Goal: Entertainment & Leisure: Consume media (video, audio)

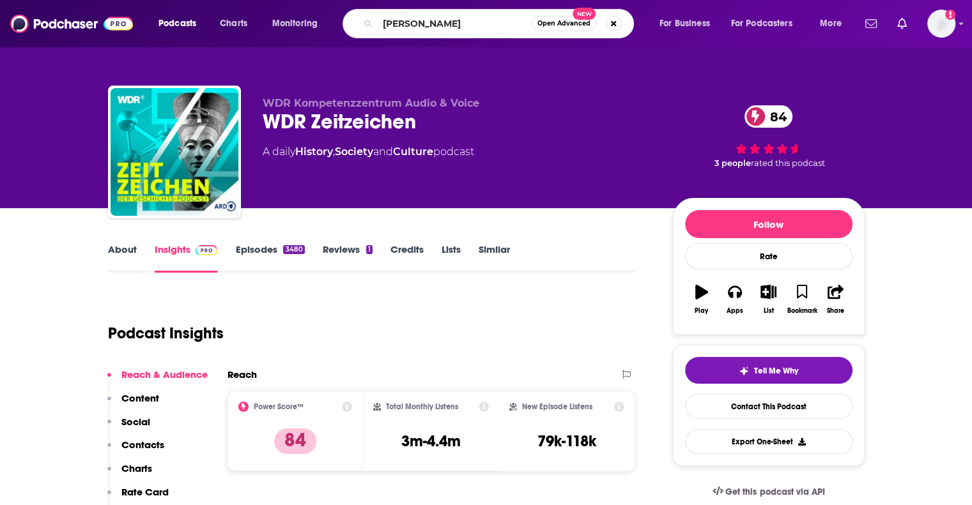
type input "[PERSON_NAME]"
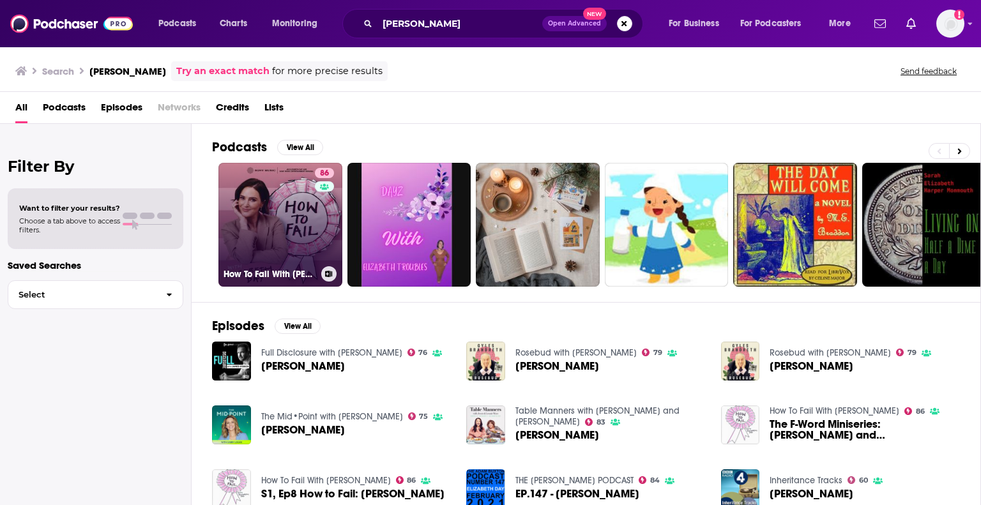
click at [289, 239] on link "86 How To Fail With [PERSON_NAME]" at bounding box center [281, 225] width 124 height 124
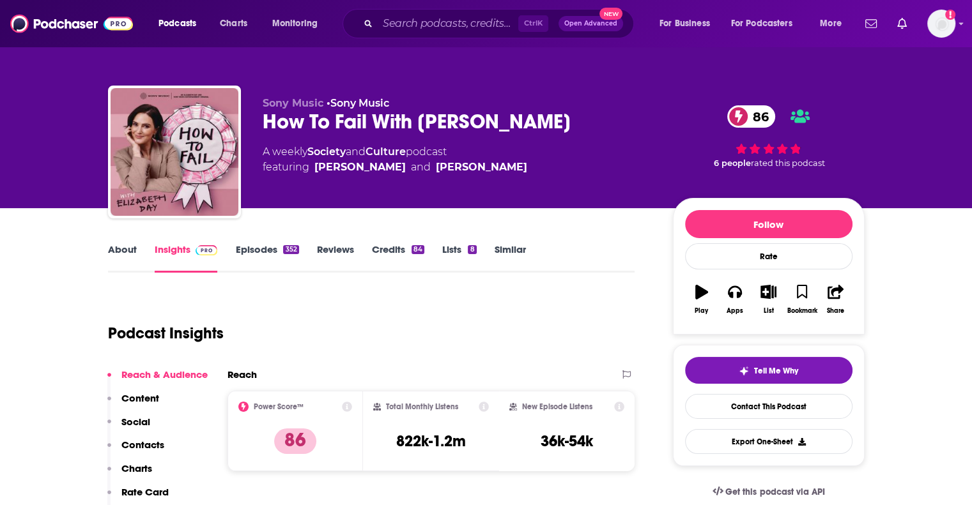
drag, startPoint x: 462, startPoint y: 299, endPoint x: 373, endPoint y: 285, distance: 89.9
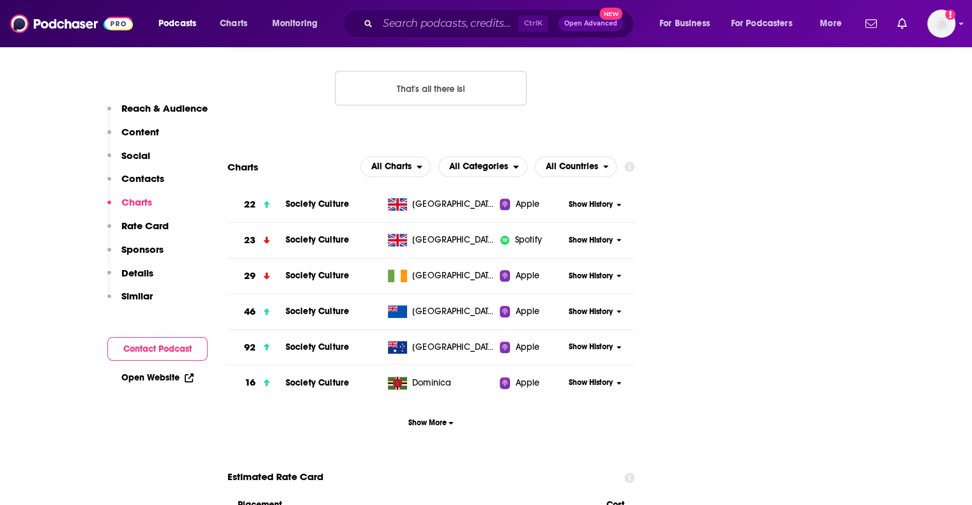
scroll to position [1470, 0]
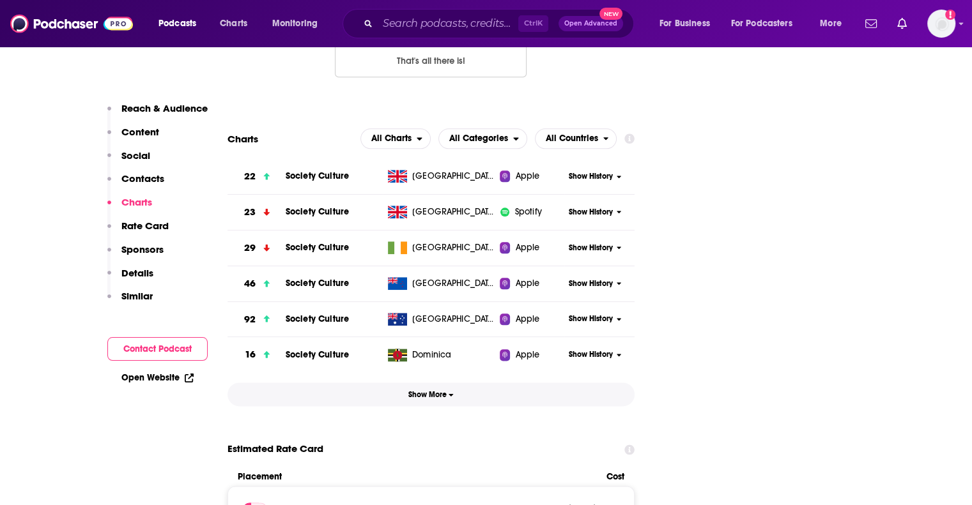
click at [407, 383] on button "Show More" at bounding box center [431, 395] width 408 height 24
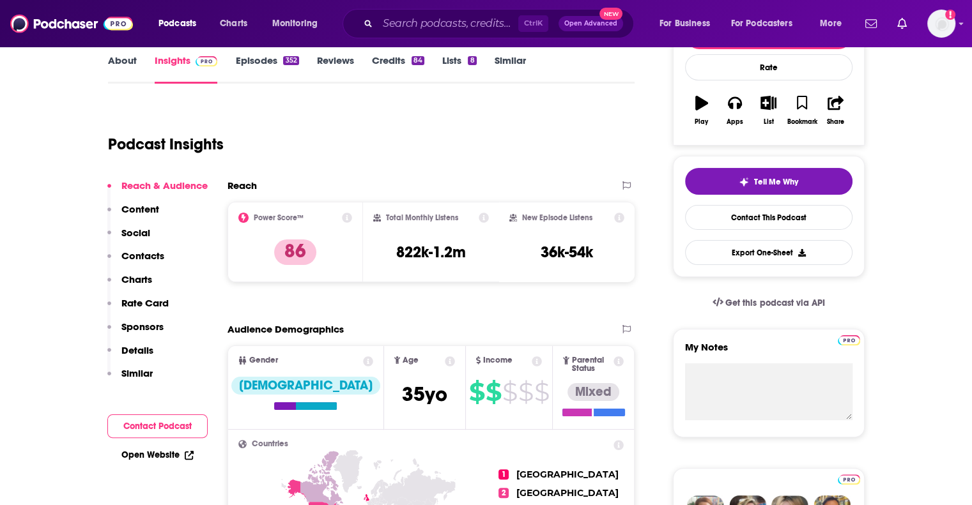
scroll to position [192, 0]
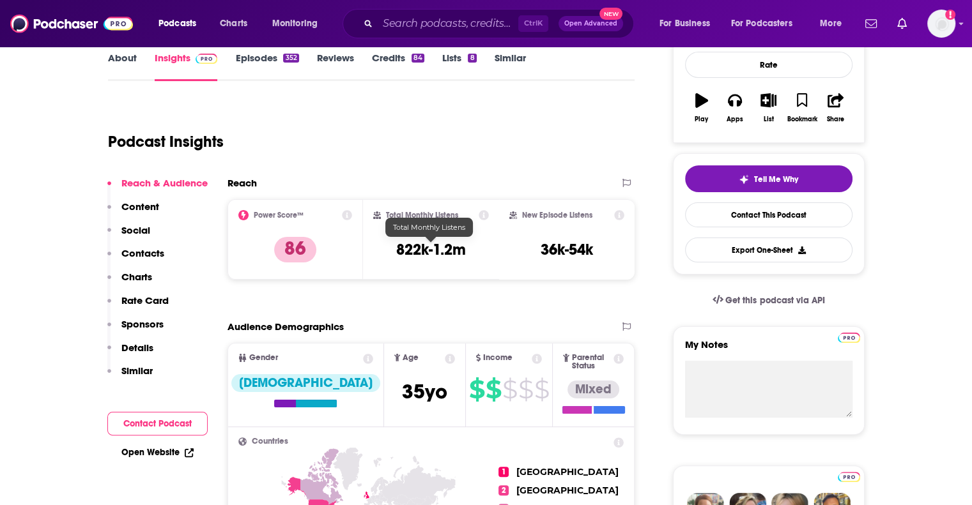
click at [441, 247] on h3 "822k-1.2m" at bounding box center [431, 249] width 70 height 19
click at [423, 188] on div "Reach" at bounding box center [417, 183] width 381 height 12
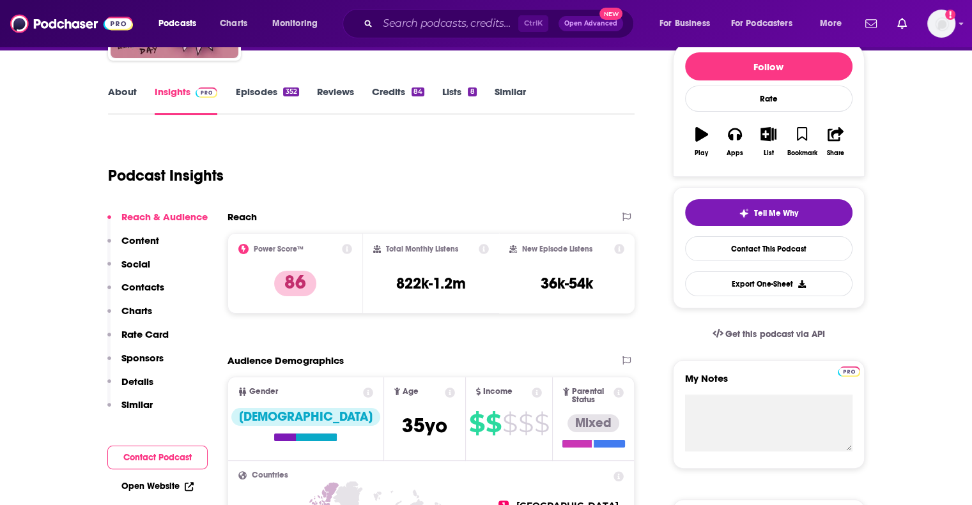
scroll to position [128, 0]
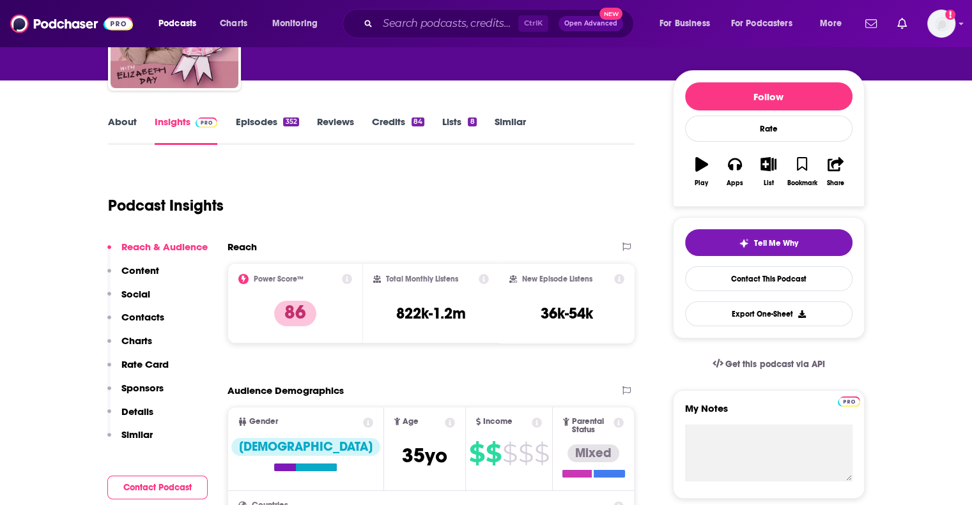
click at [245, 123] on link "Episodes 352" at bounding box center [266, 130] width 63 height 29
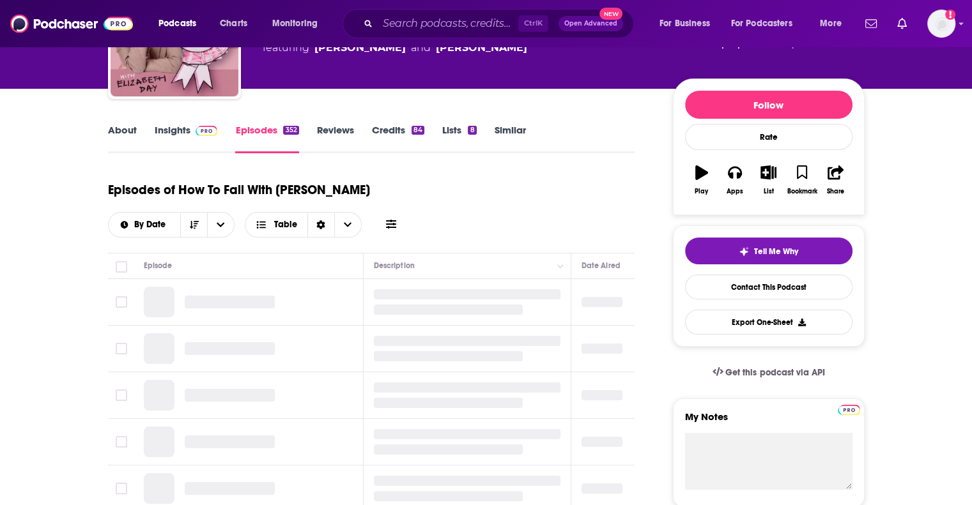
scroll to position [128, 0]
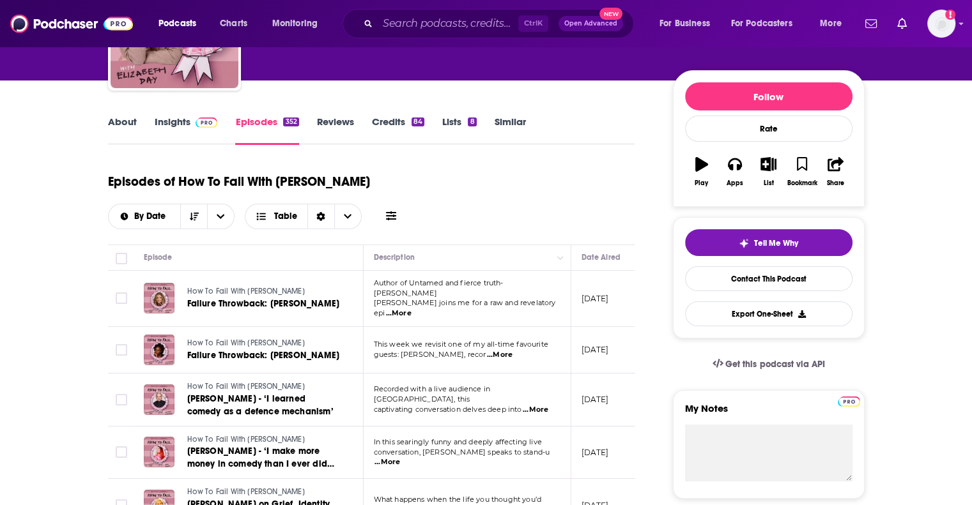
click at [411, 309] on span "...More" at bounding box center [399, 314] width 26 height 10
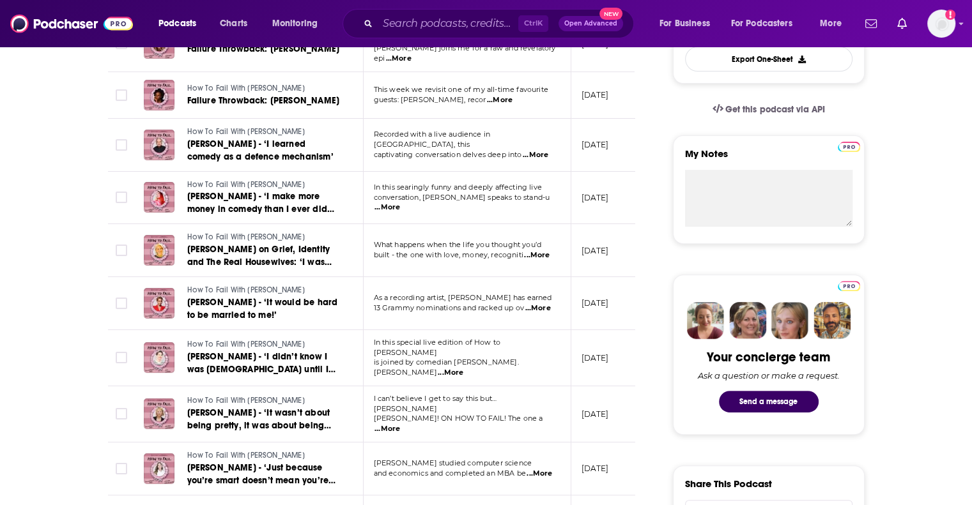
scroll to position [383, 0]
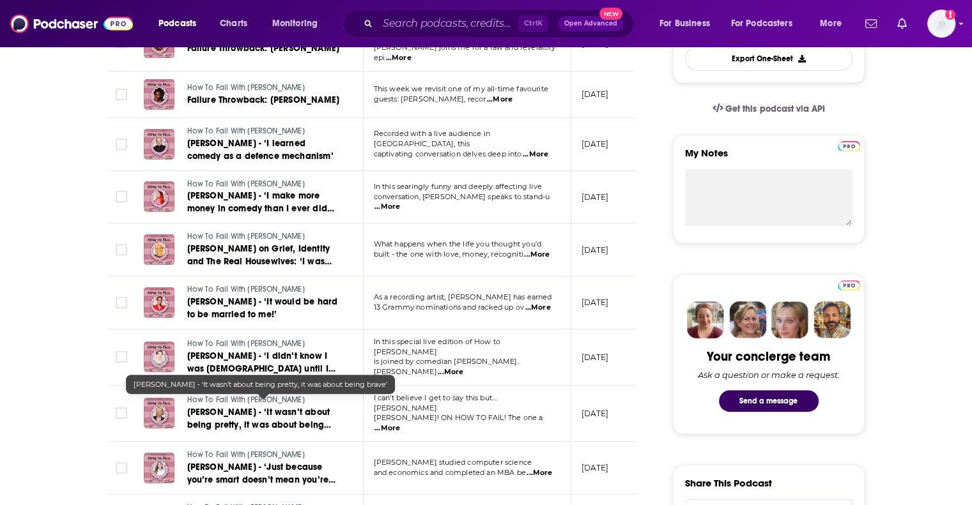
click at [302, 407] on span "[PERSON_NAME] - ‘It wasn’t about being pretty, it was about being brave’" at bounding box center [259, 425] width 144 height 36
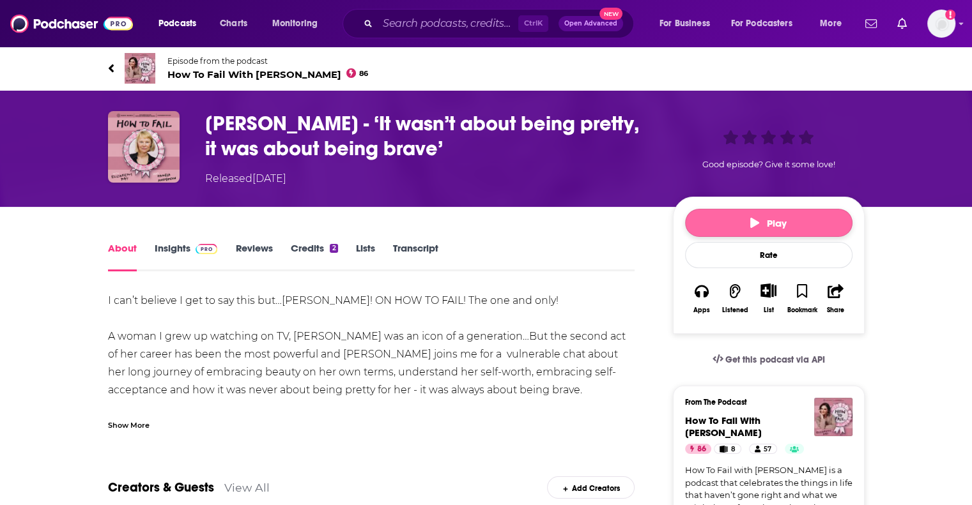
click at [704, 227] on button "Play" at bounding box center [768, 223] width 167 height 28
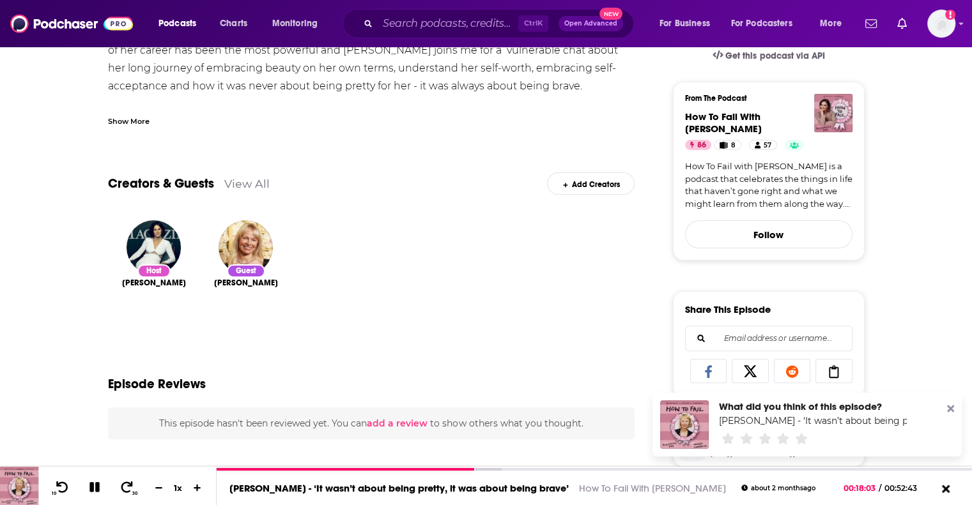
scroll to position [199, 0]
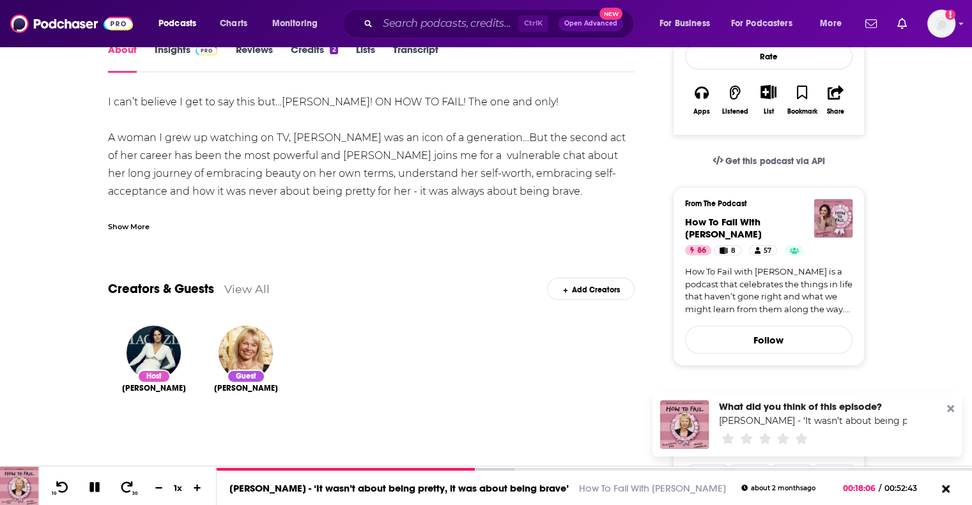
click at [135, 222] on div "Show More" at bounding box center [129, 226] width 42 height 12
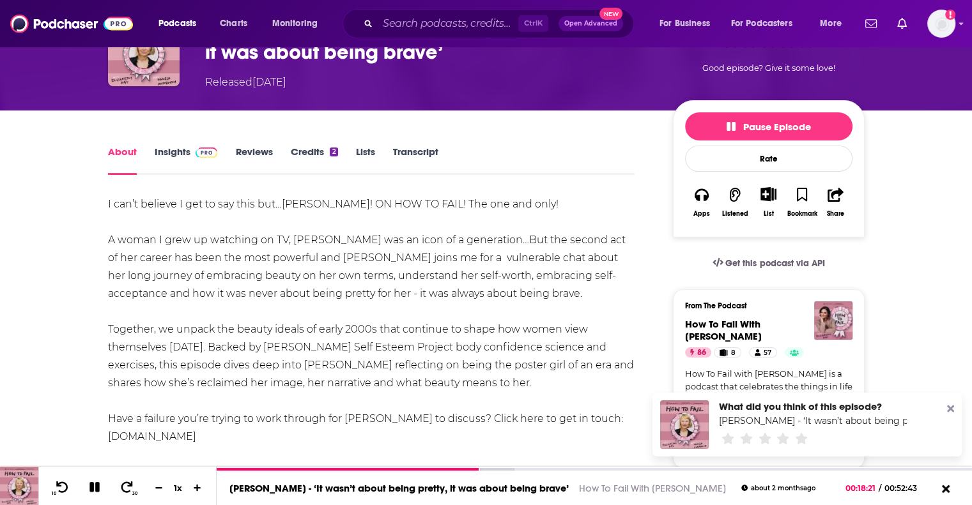
scroll to position [0, 0]
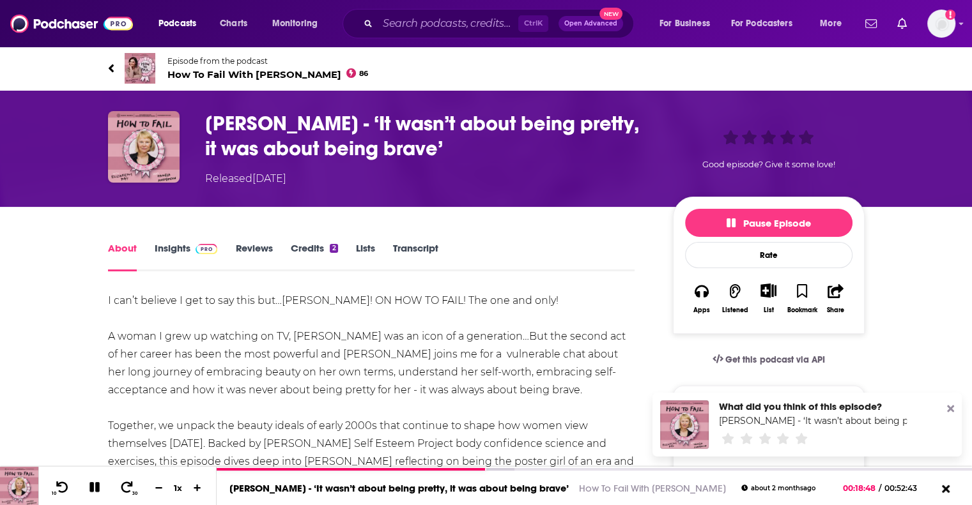
click at [437, 249] on link "Transcript" at bounding box center [415, 256] width 45 height 29
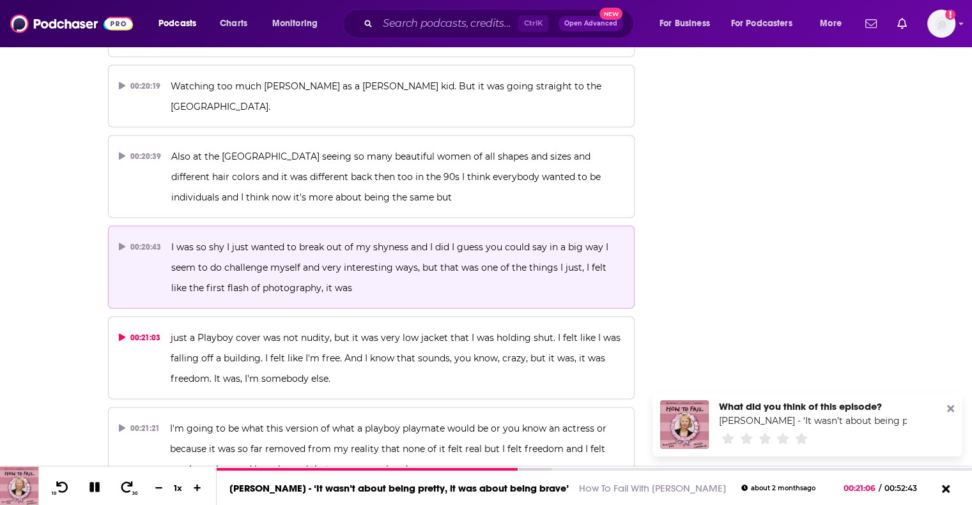
scroll to position [7348, 0]
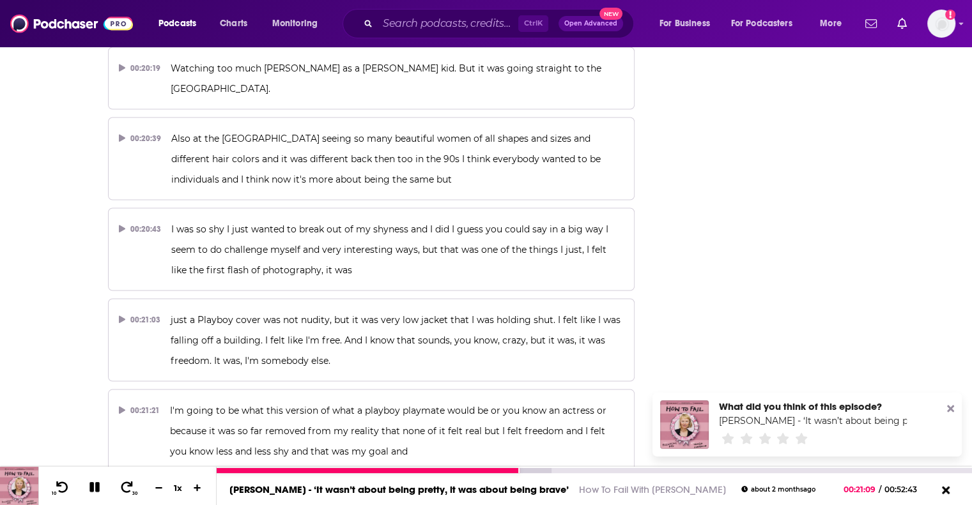
click at [91, 484] on icon at bounding box center [94, 487] width 10 height 10
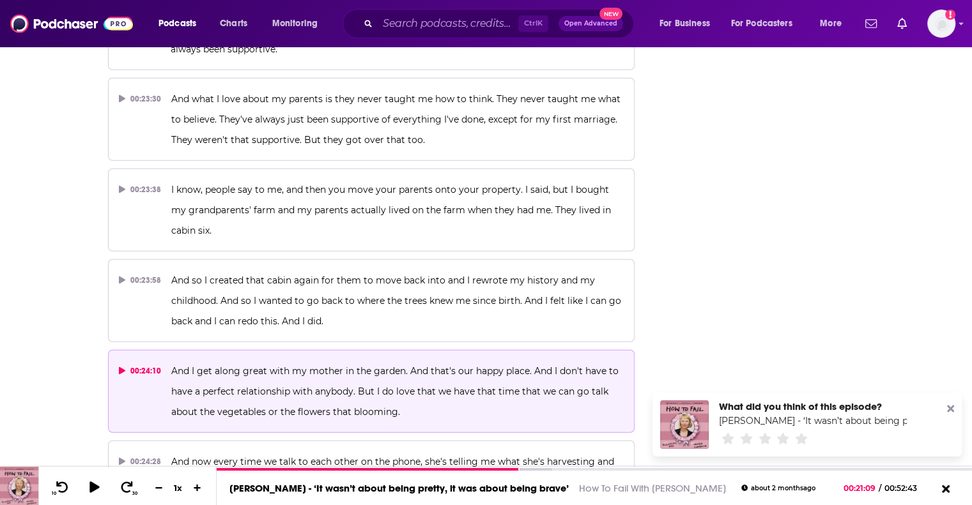
scroll to position [8306, 0]
